Goal: Task Accomplishment & Management: Use online tool/utility

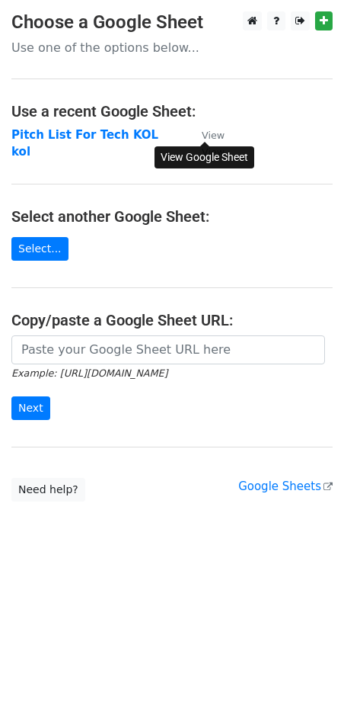
click at [209, 136] on small "View" at bounding box center [213, 135] width 23 height 11
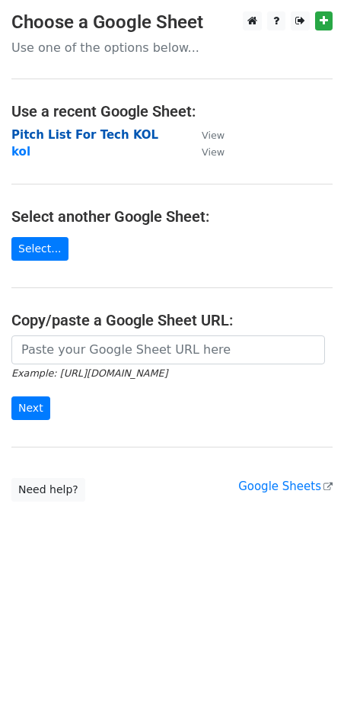
click at [90, 128] on strong "Pitch List For Tech KOL" at bounding box center [84, 135] width 147 height 14
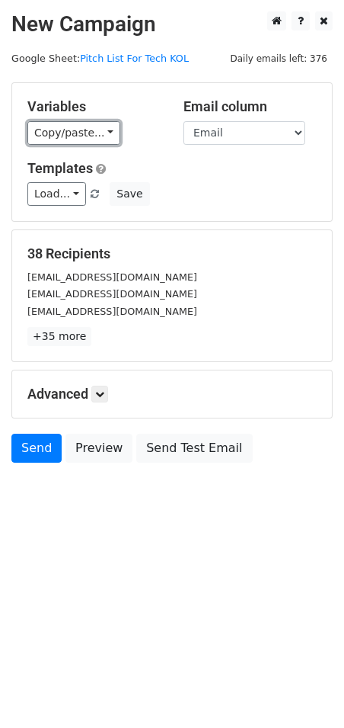
drag, startPoint x: 108, startPoint y: 132, endPoint x: 110, endPoint y: 157, distance: 25.2
click at [108, 132] on link "Copy/paste..." at bounding box center [73, 133] width 93 height 24
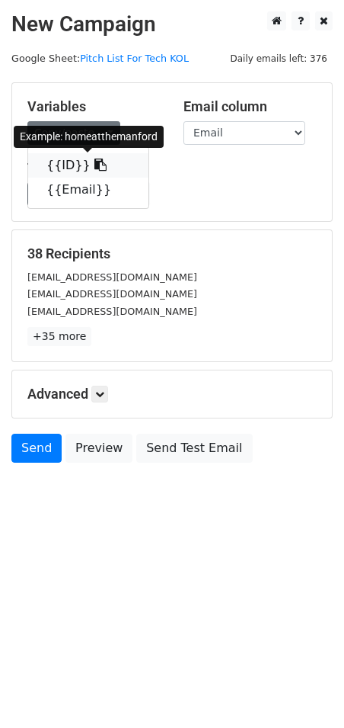
click at [94, 166] on icon at bounding box center [100, 164] width 12 height 12
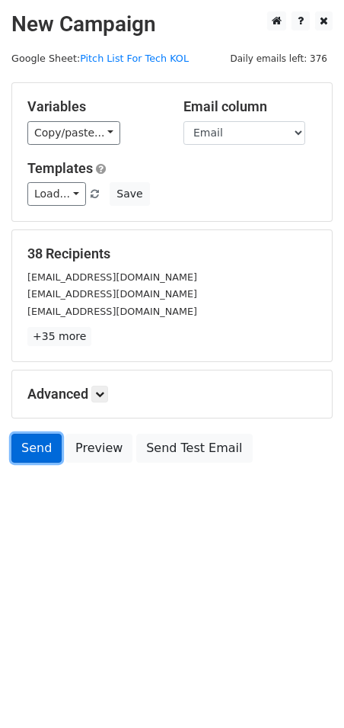
click at [37, 445] on link "Send" at bounding box center [36, 448] width 50 height 29
